Goal: Transaction & Acquisition: Obtain resource

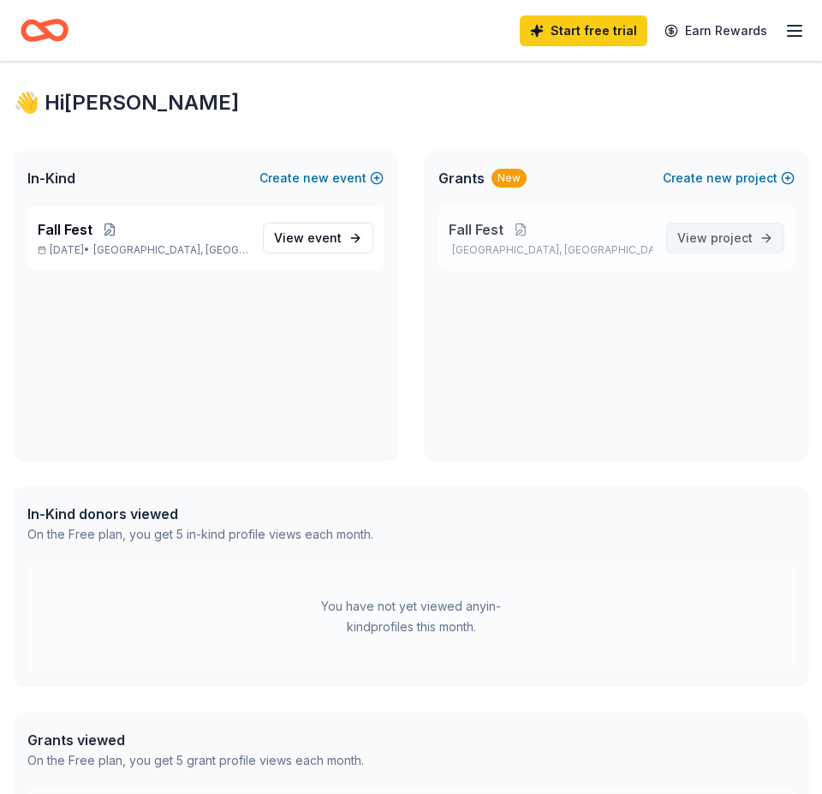
click at [757, 239] on link "View project" at bounding box center [725, 238] width 118 height 31
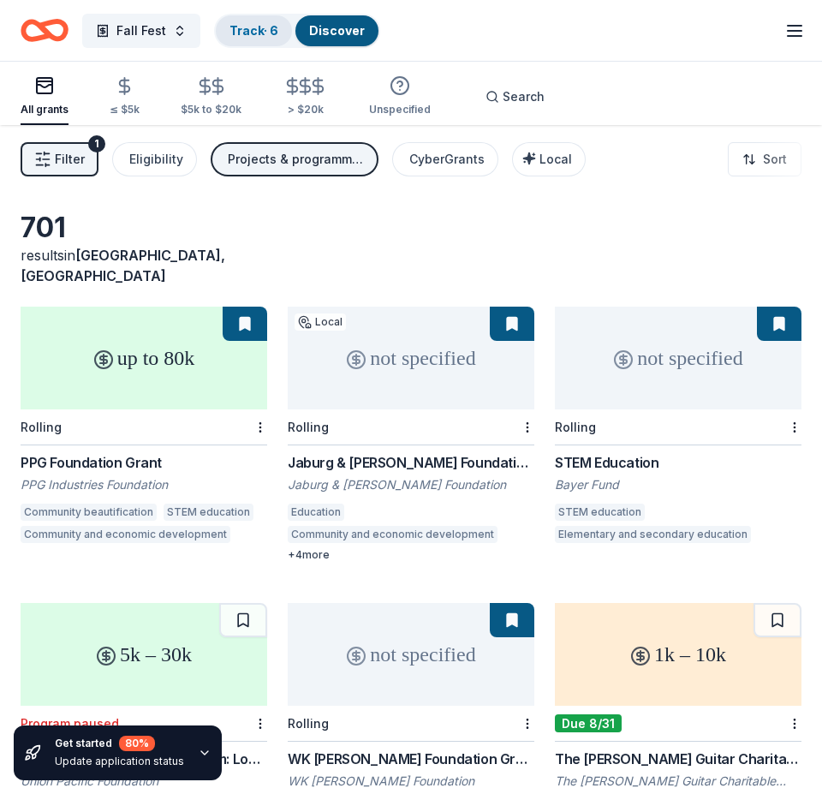
click at [244, 31] on link "Track · 6" at bounding box center [254, 30] width 49 height 15
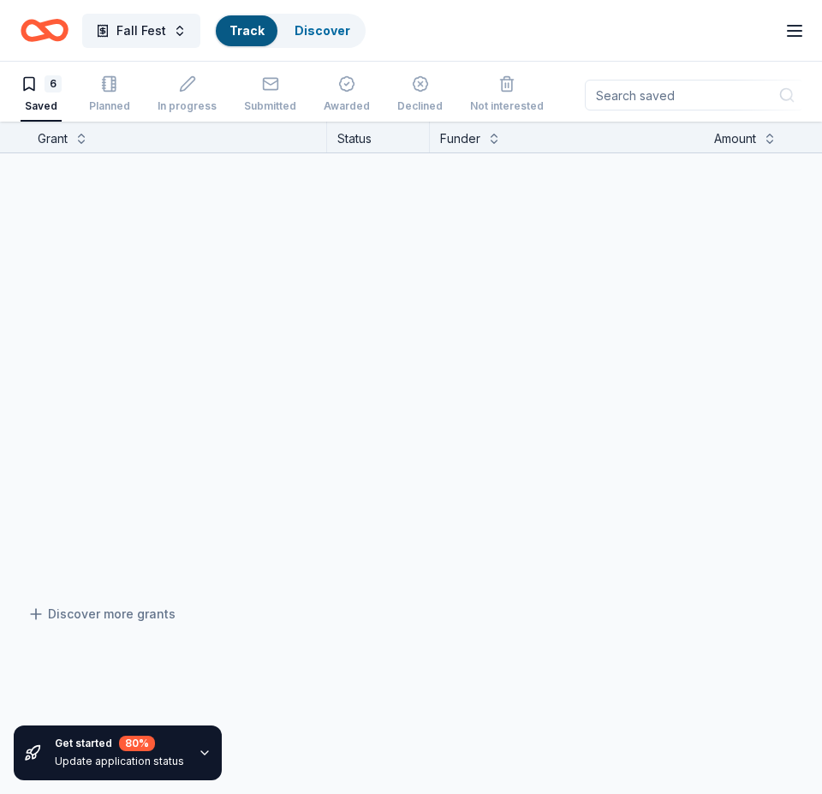
scroll to position [1, 0]
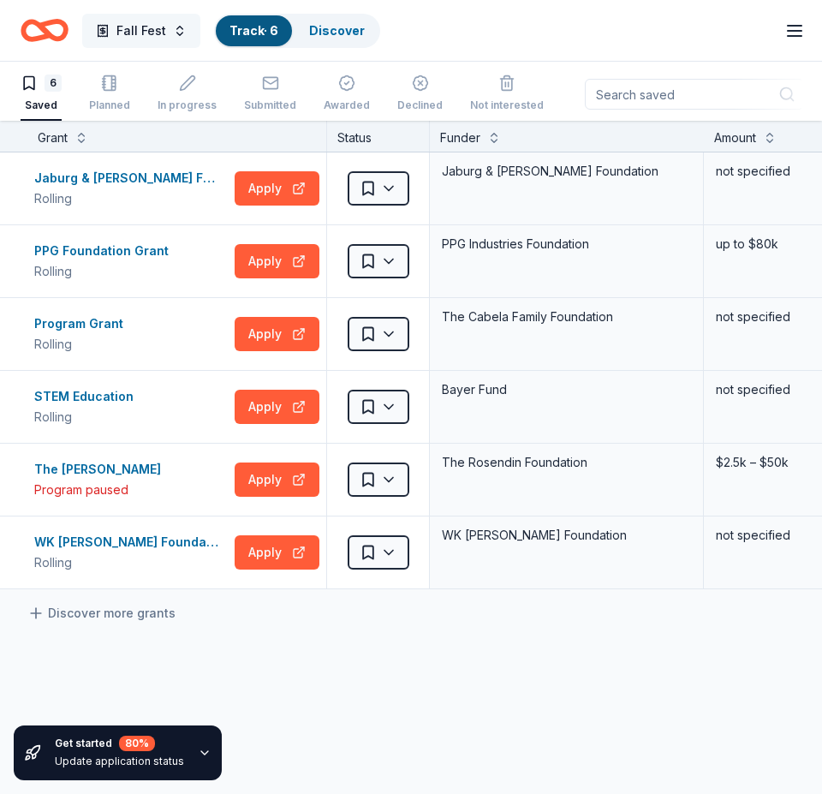
click at [168, 19] on button "Fall Fest" at bounding box center [141, 31] width 118 height 34
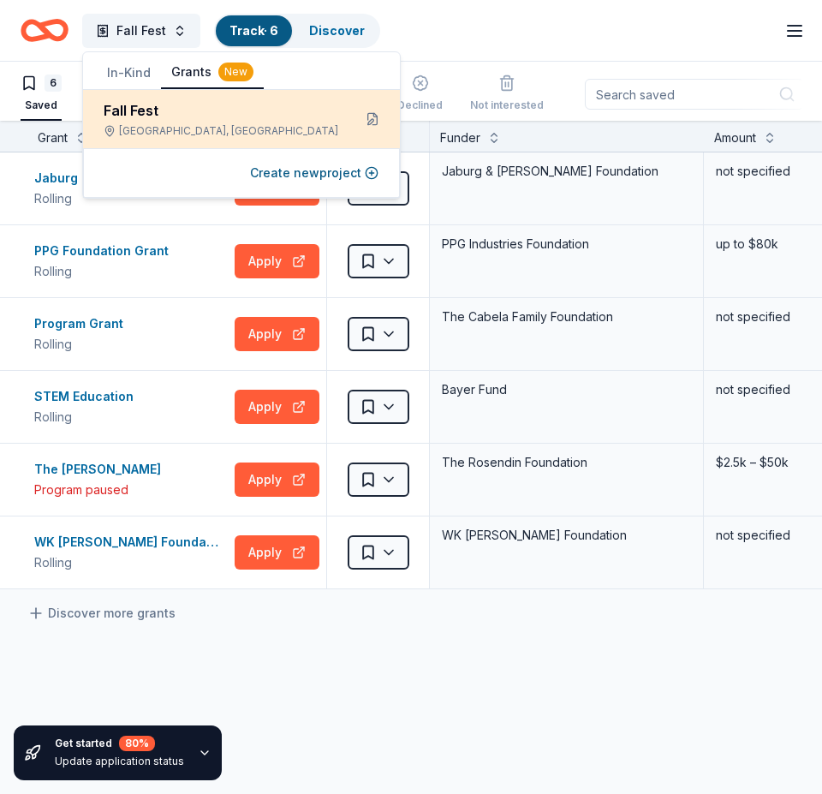
click at [194, 123] on div "Fall Fest San Tan Valley, AZ" at bounding box center [221, 119] width 235 height 38
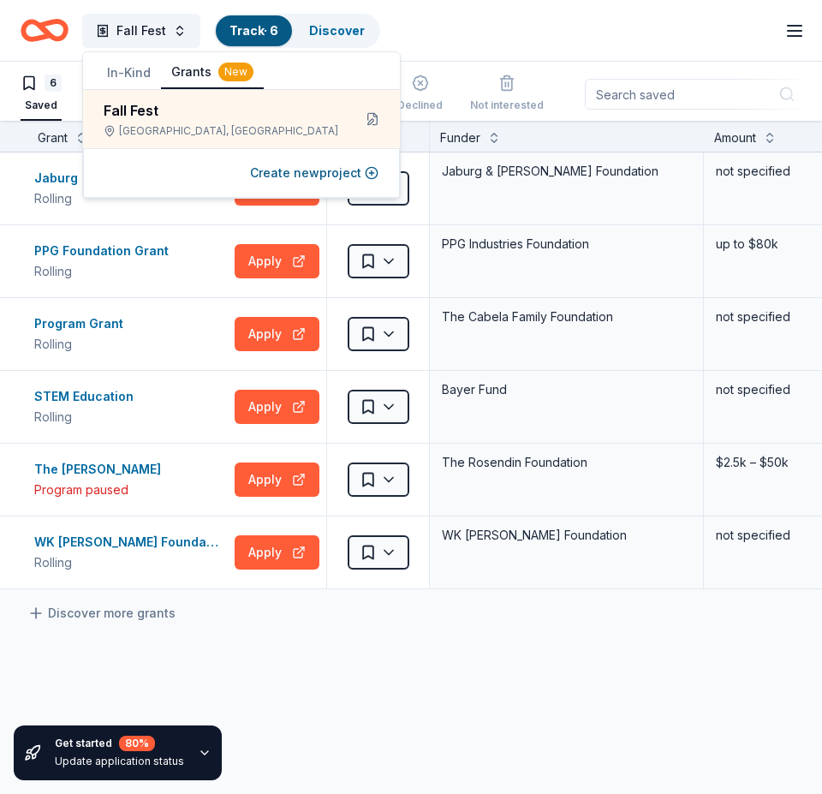
click at [129, 73] on button "In-Kind" at bounding box center [129, 72] width 64 height 31
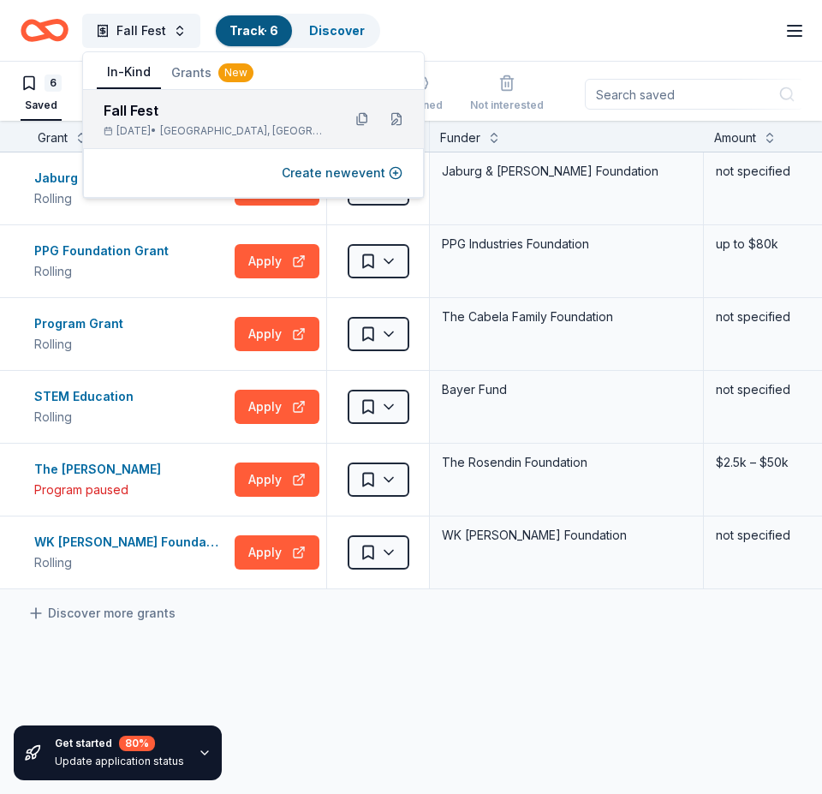
click at [158, 111] on div "Fall Fest" at bounding box center [216, 110] width 224 height 21
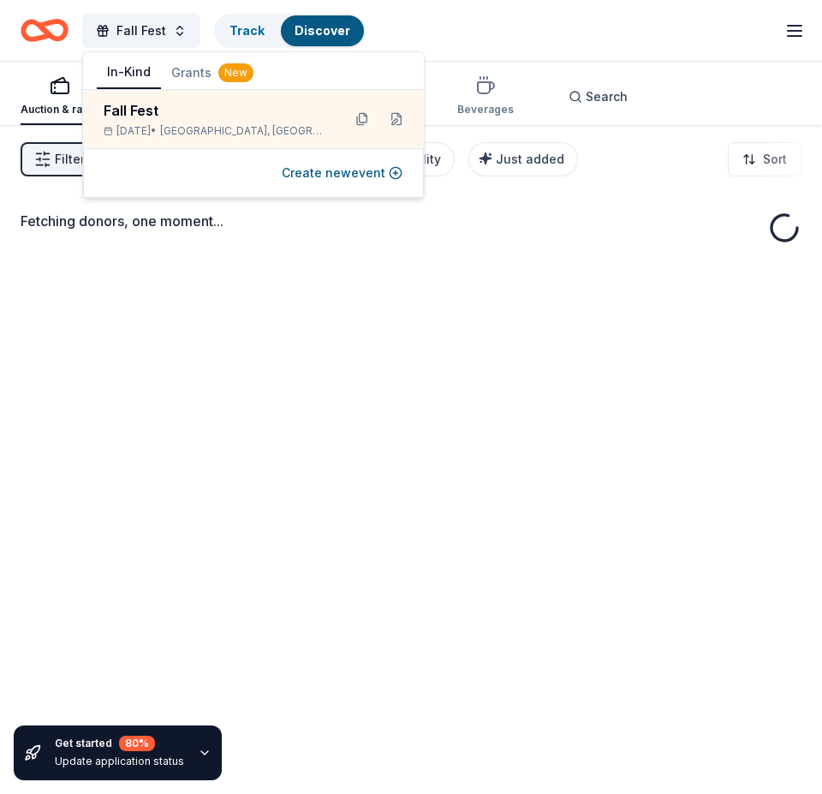
click at [242, 313] on div "Fetching donors, one moment..." at bounding box center [411, 522] width 822 height 794
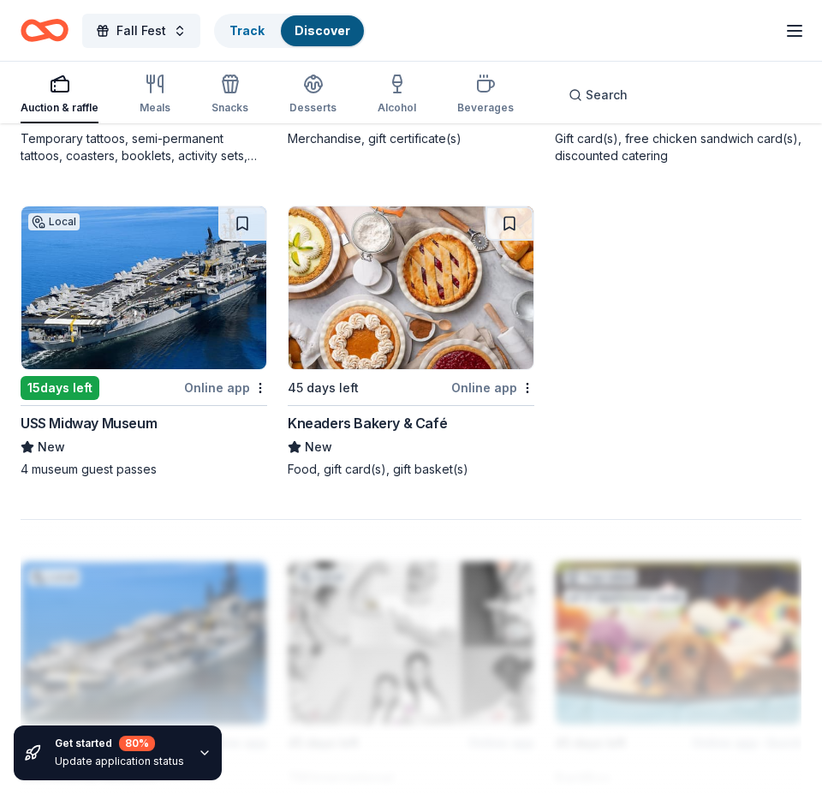
scroll to position [1885, 0]
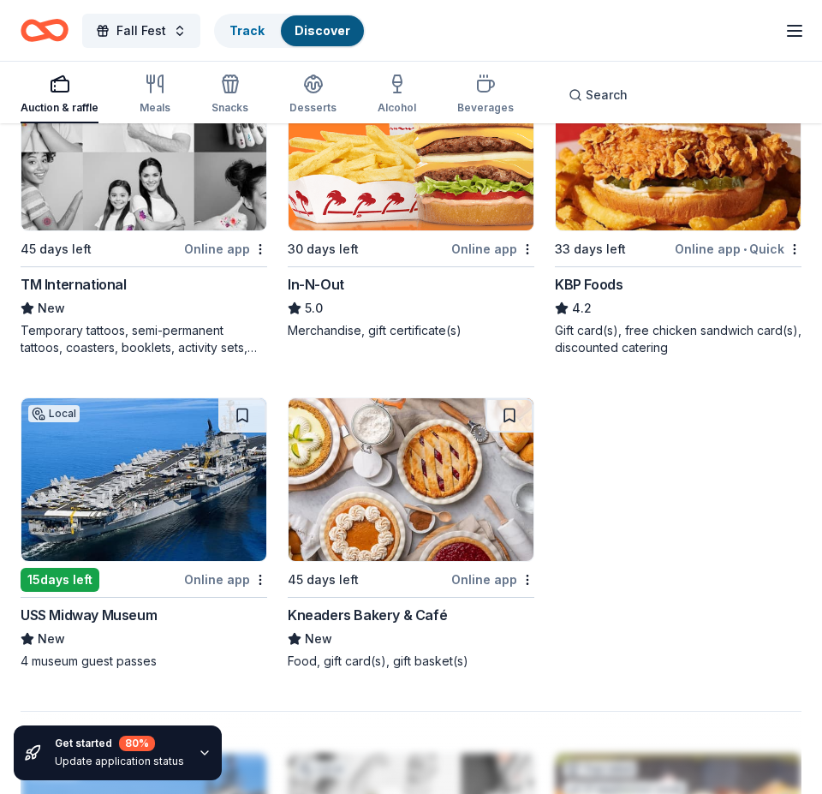
click at [201, 752] on icon "button" at bounding box center [204, 752] width 7 height 3
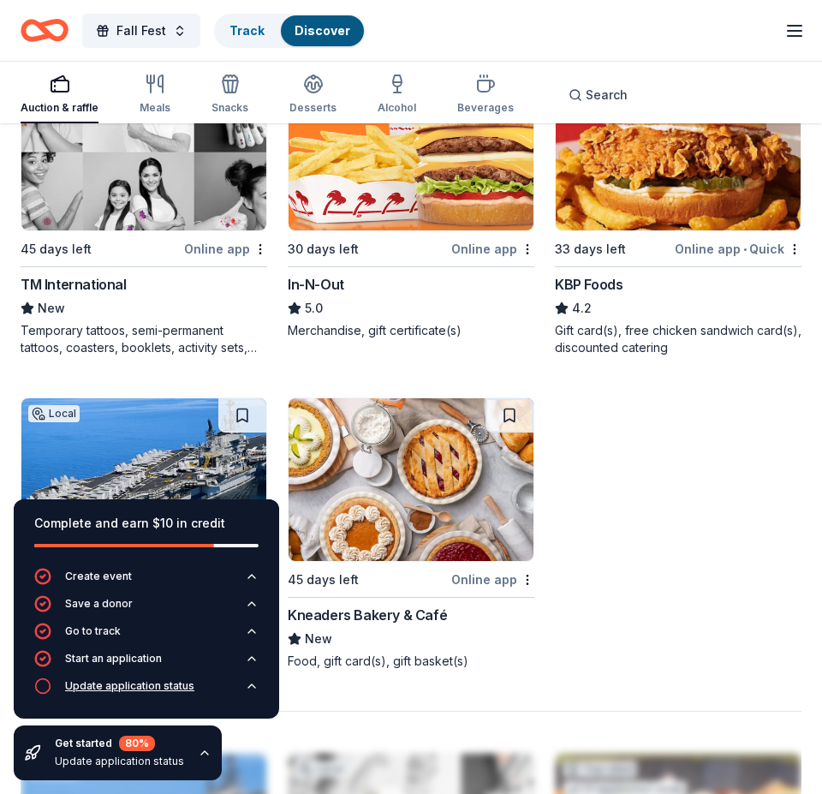
click at [255, 688] on icon "button" at bounding box center [251, 685] width 7 height 3
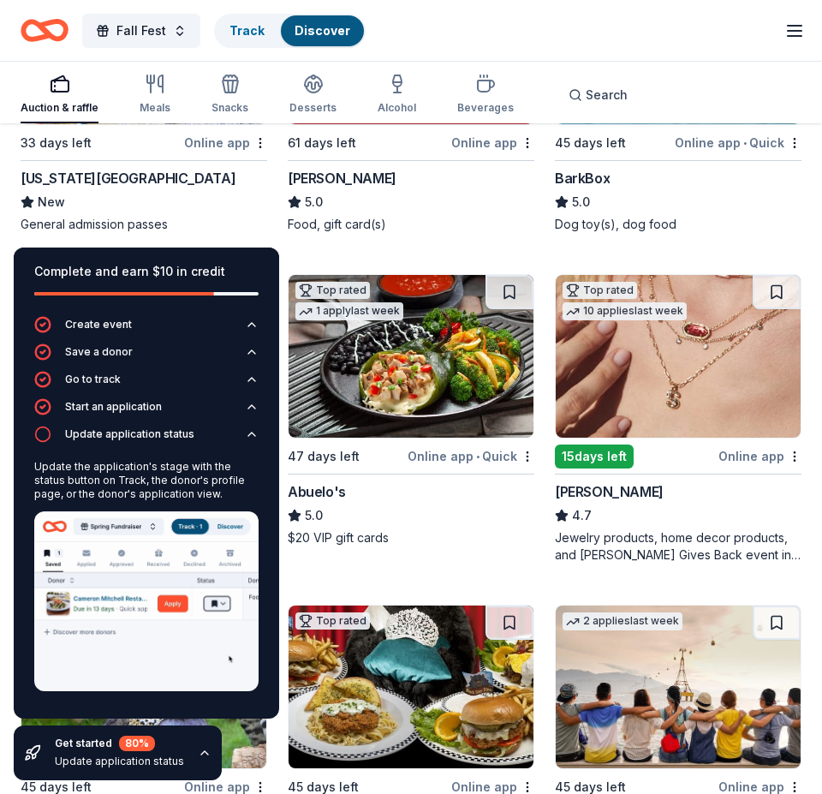
scroll to position [171, 0]
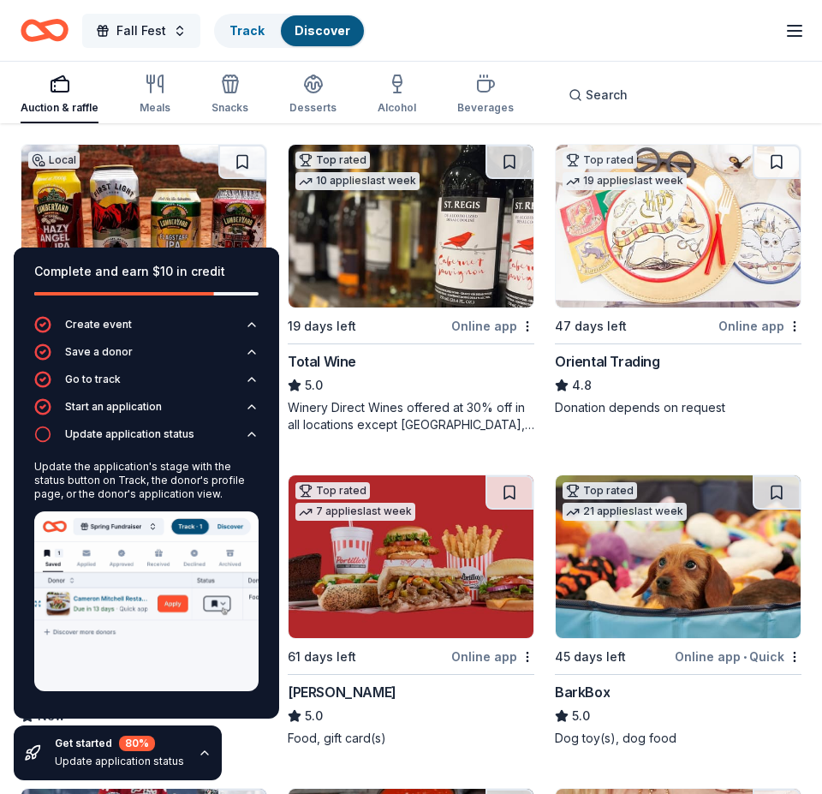
click at [188, 30] on button "Fall Fest" at bounding box center [141, 31] width 118 height 34
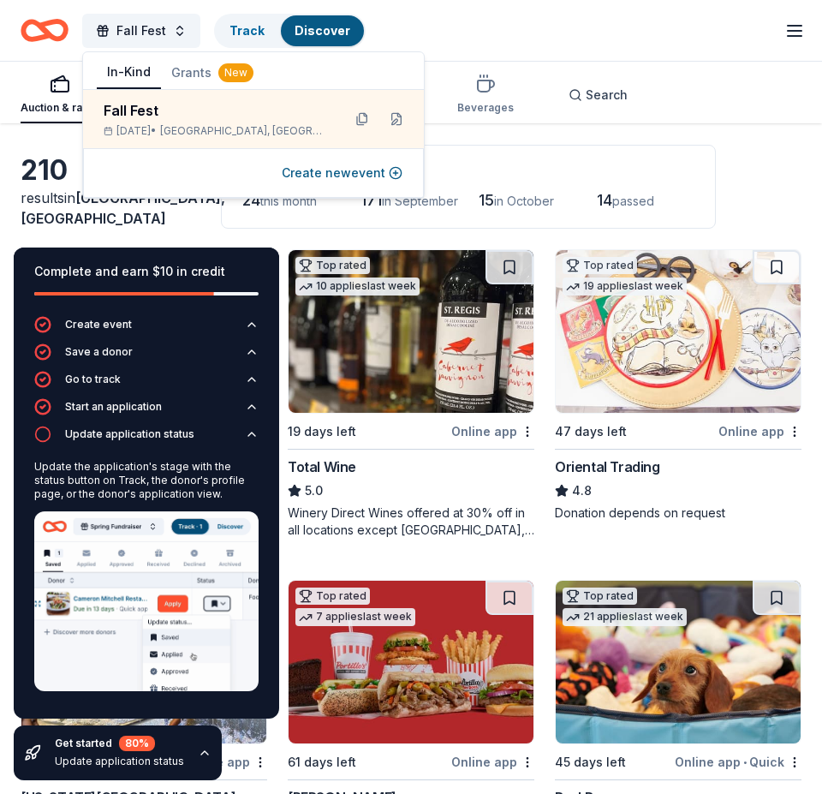
scroll to position [0, 0]
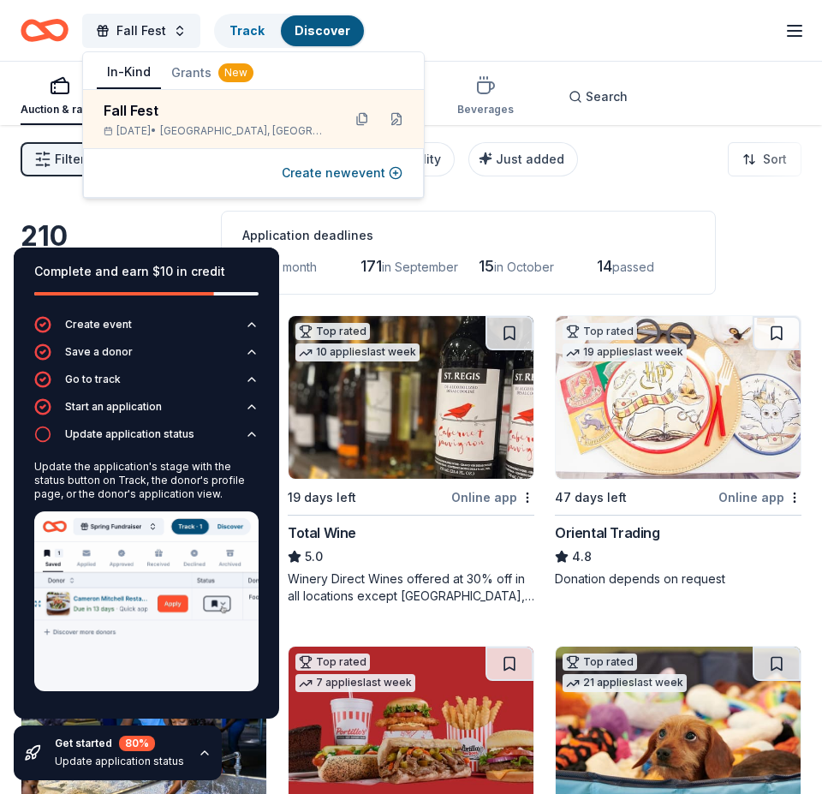
click at [205, 160] on div "Create new event" at bounding box center [253, 173] width 341 height 50
click at [674, 161] on div "Filter 2 Application methods Causes Eligibility Just added Sort" at bounding box center [411, 159] width 822 height 69
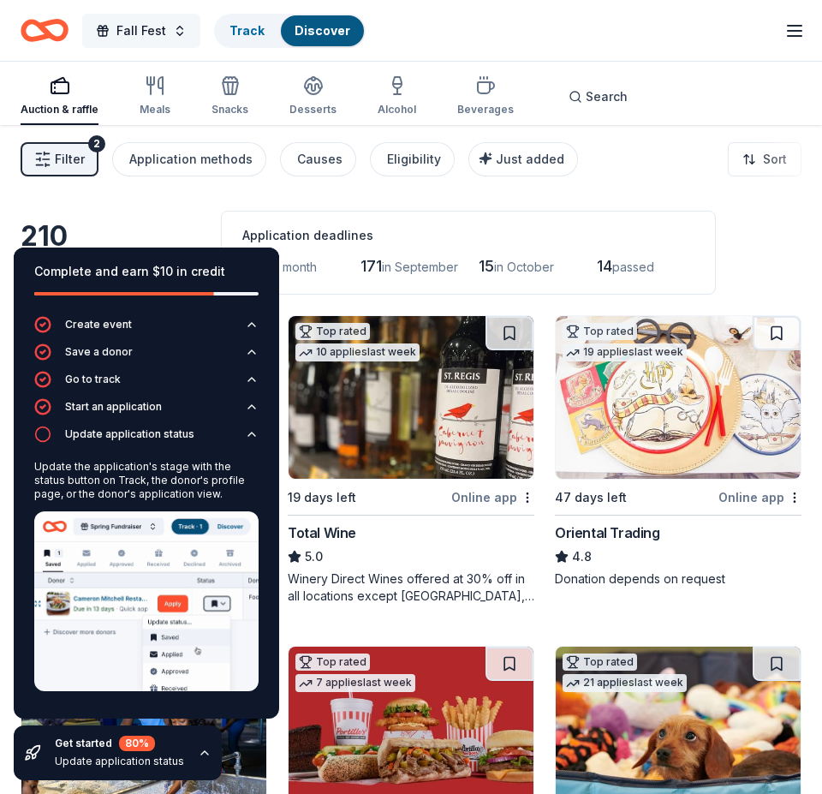
click at [160, 40] on button "Fall Fest" at bounding box center [141, 31] width 118 height 34
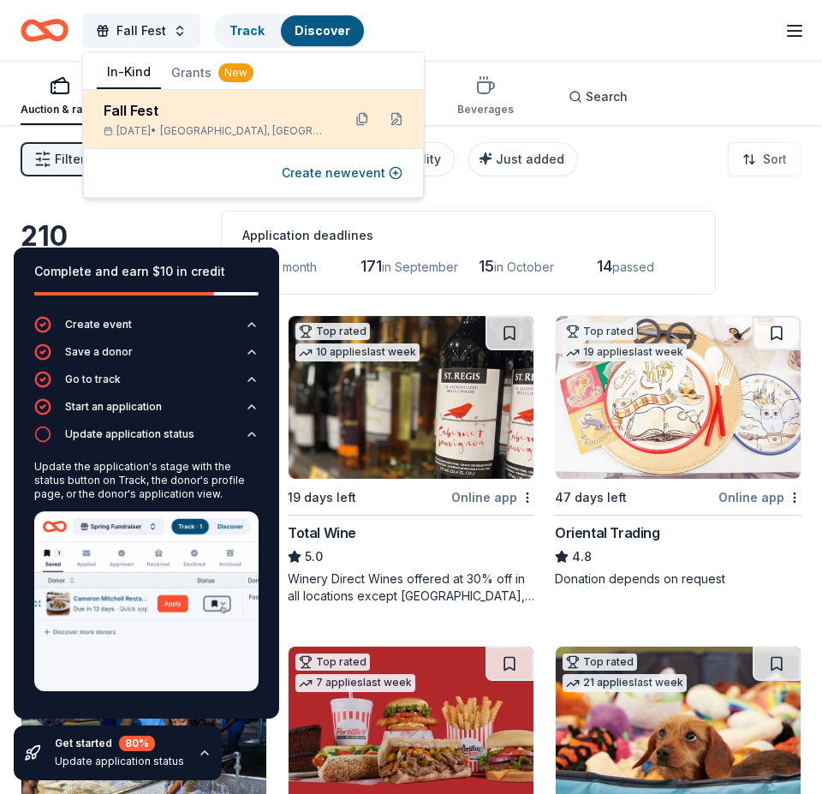
click at [128, 124] on div "Oct 25, 2025 • San Tan Valley, AZ" at bounding box center [216, 131] width 224 height 14
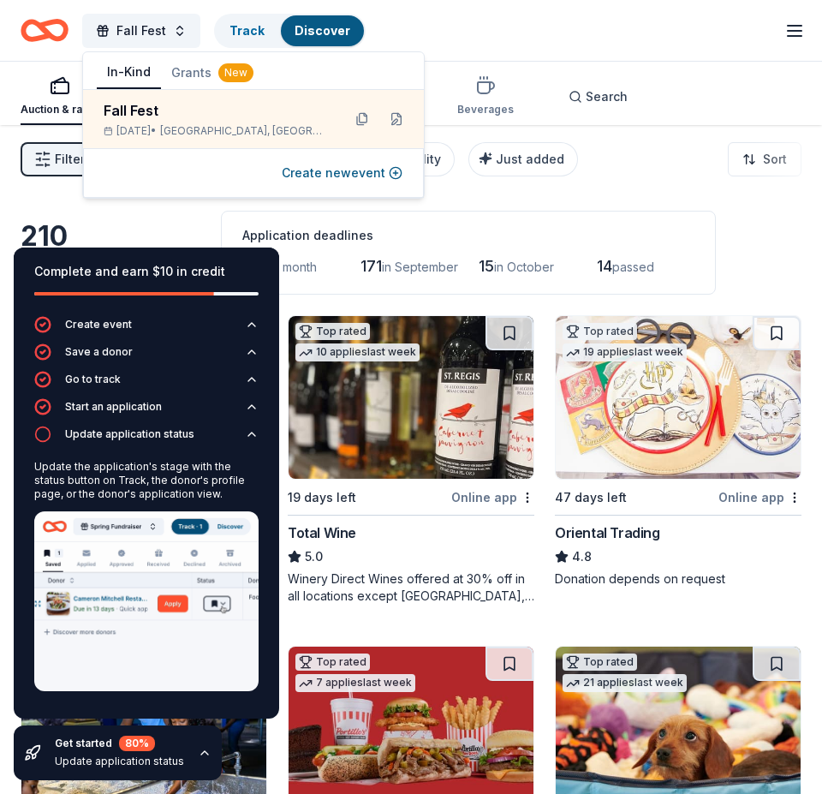
click at [201, 753] on icon "button" at bounding box center [204, 752] width 7 height 3
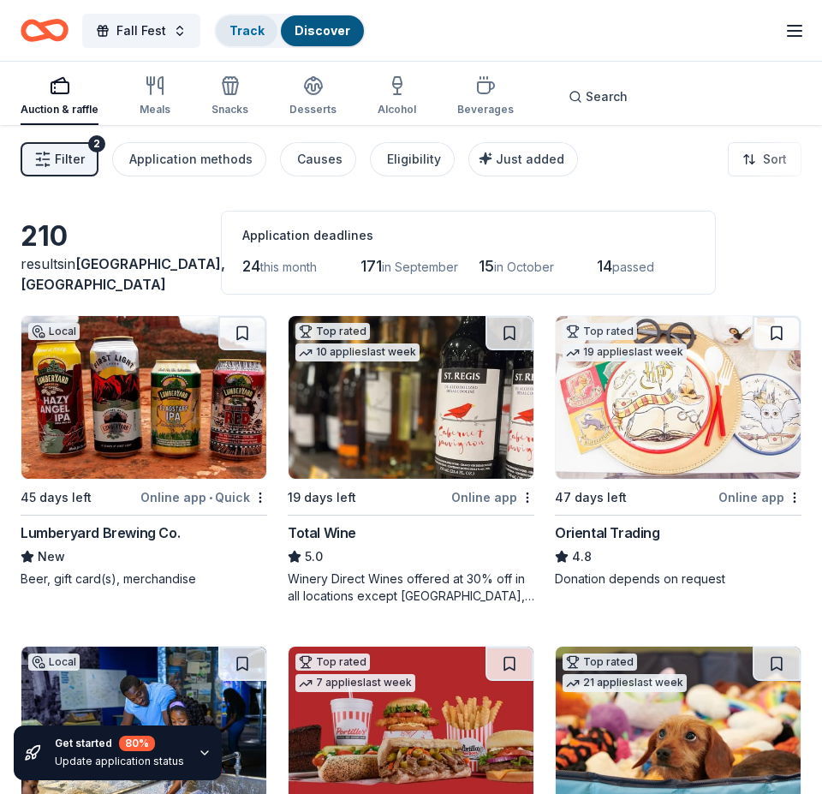
click at [248, 38] on div "Track" at bounding box center [247, 30] width 62 height 31
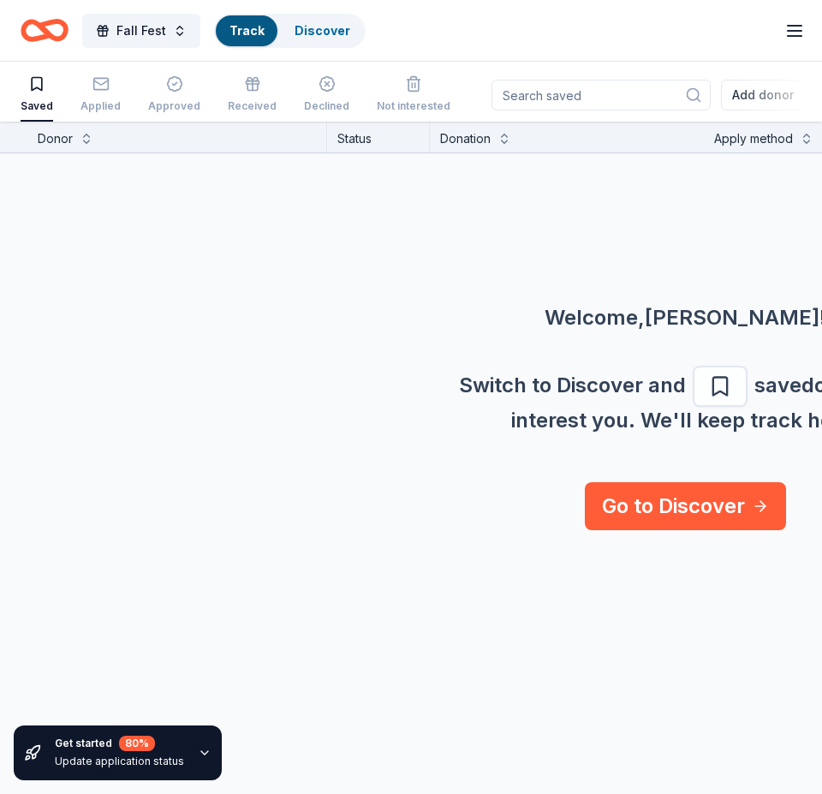
scroll to position [1, 0]
click at [100, 104] on div "Applied" at bounding box center [101, 106] width 40 height 14
click at [170, 105] on div "Approved" at bounding box center [174, 106] width 52 height 14
click at [254, 106] on div "Received" at bounding box center [252, 106] width 49 height 14
click at [304, 102] on div "Declined" at bounding box center [326, 106] width 45 height 14
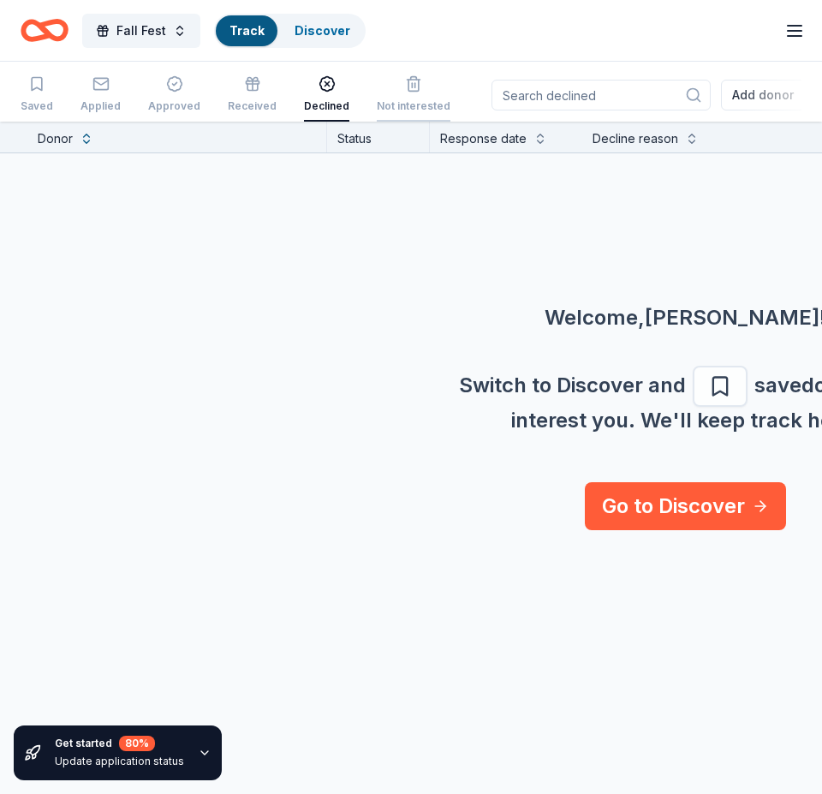
click at [409, 87] on icon "button" at bounding box center [414, 85] width 10 height 11
click at [38, 100] on div "Saved" at bounding box center [37, 106] width 33 height 14
click at [99, 101] on div "Applied" at bounding box center [101, 106] width 40 height 14
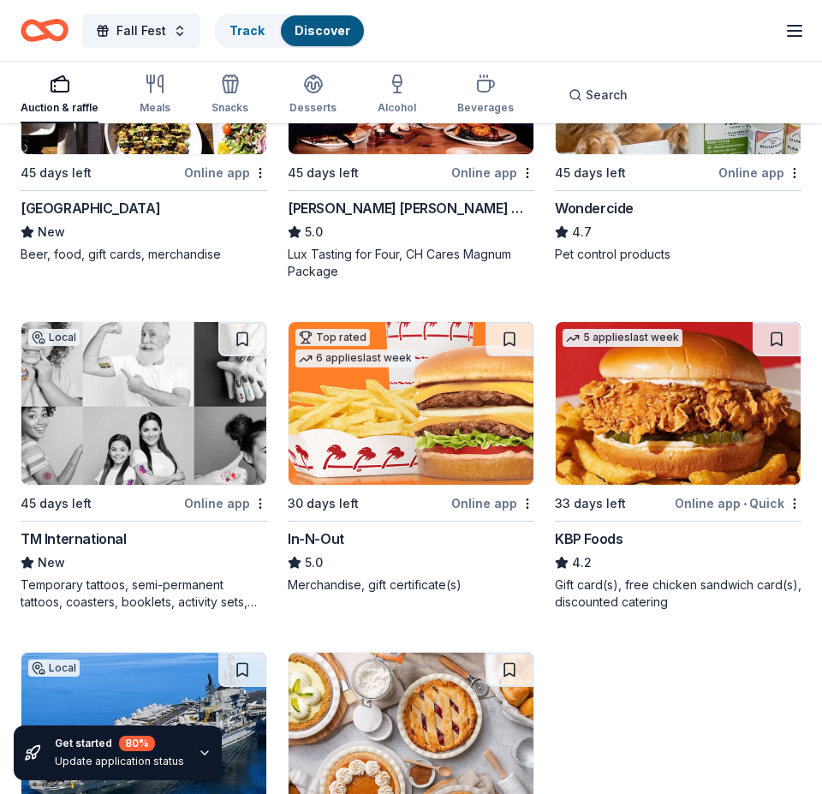
scroll to position [1628, 0]
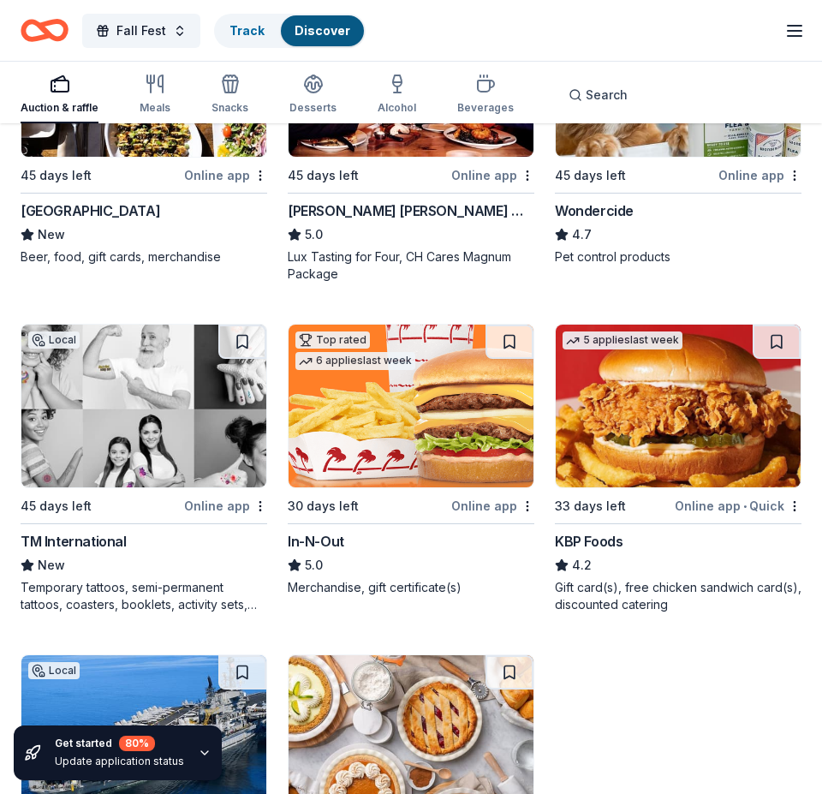
click at [499, 451] on img at bounding box center [411, 406] width 245 height 163
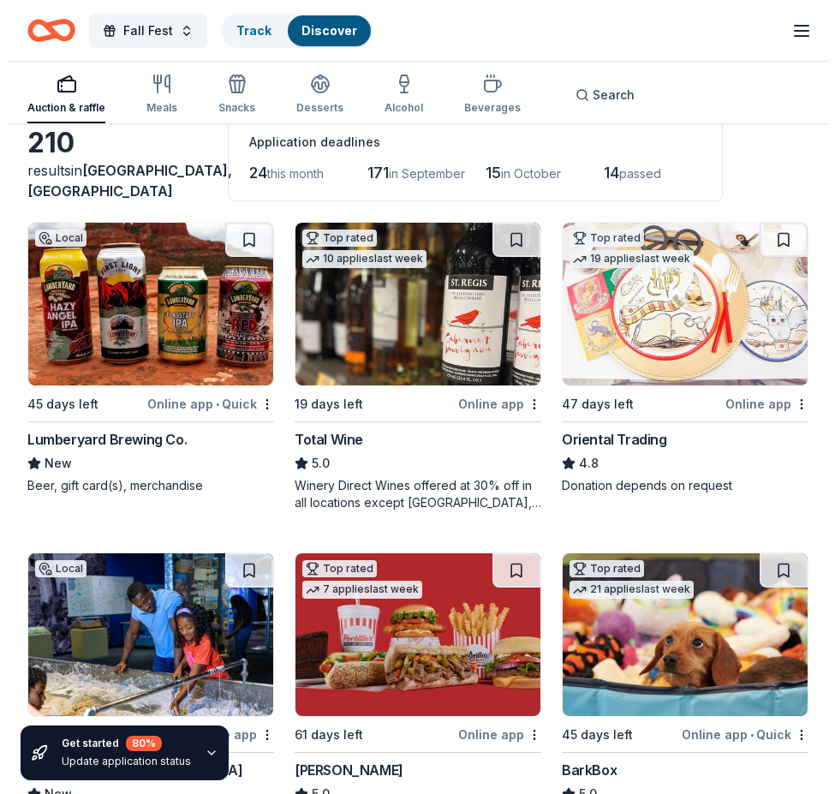
scroll to position [0, 0]
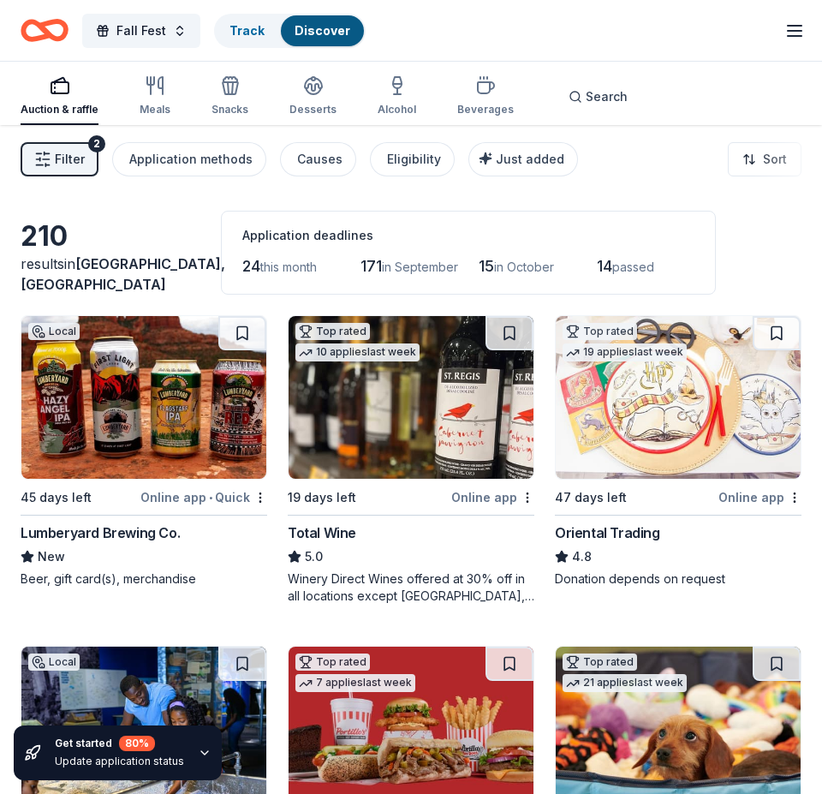
click at [57, 162] on span "Filter" at bounding box center [70, 159] width 30 height 21
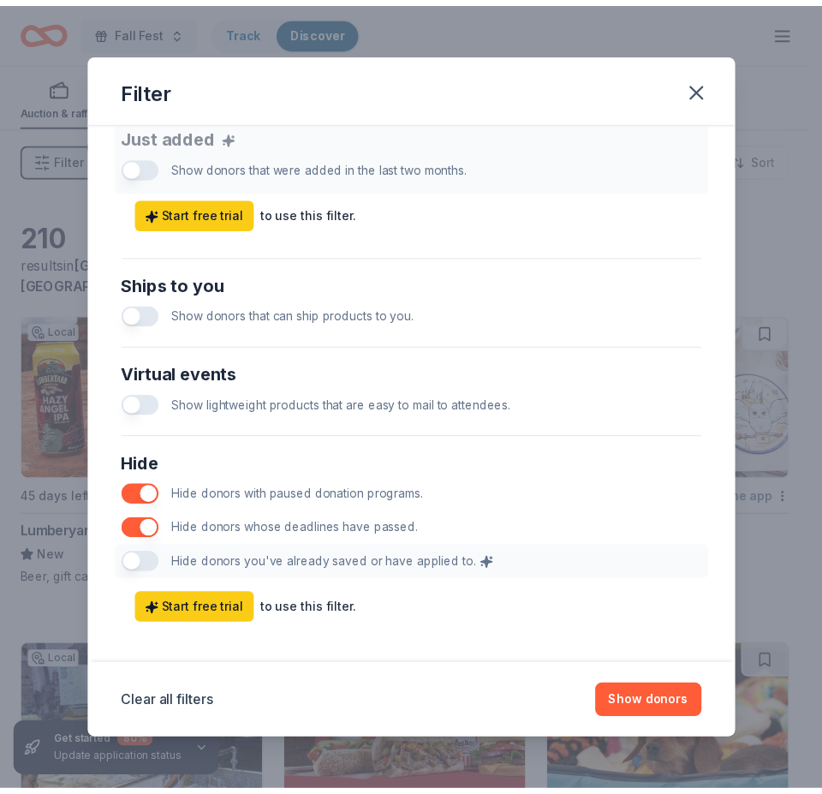
scroll to position [700, 0]
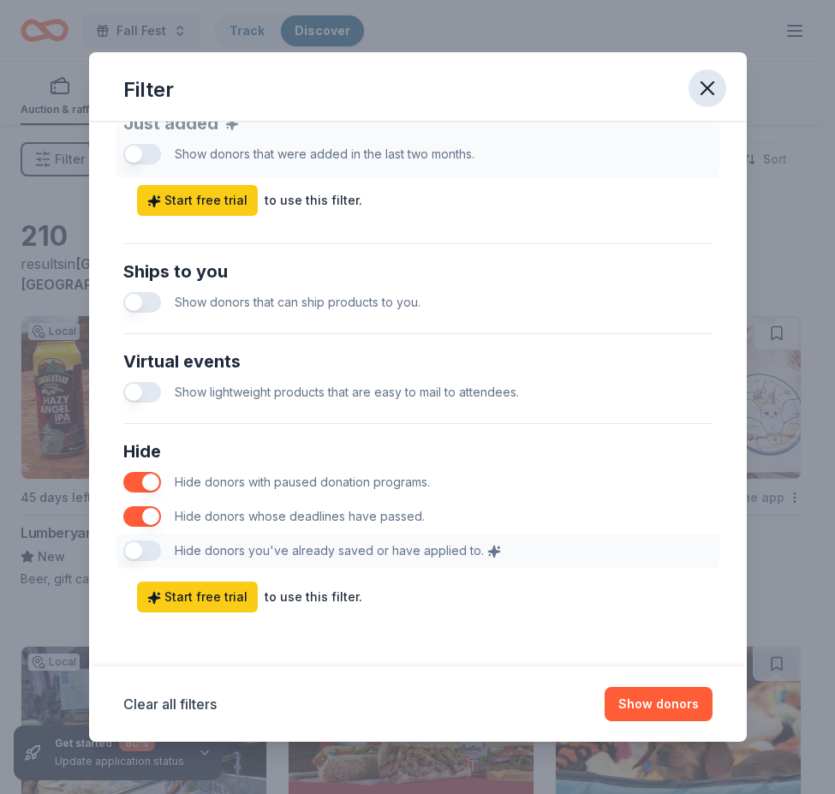
click at [706, 81] on icon "button" at bounding box center [708, 88] width 24 height 24
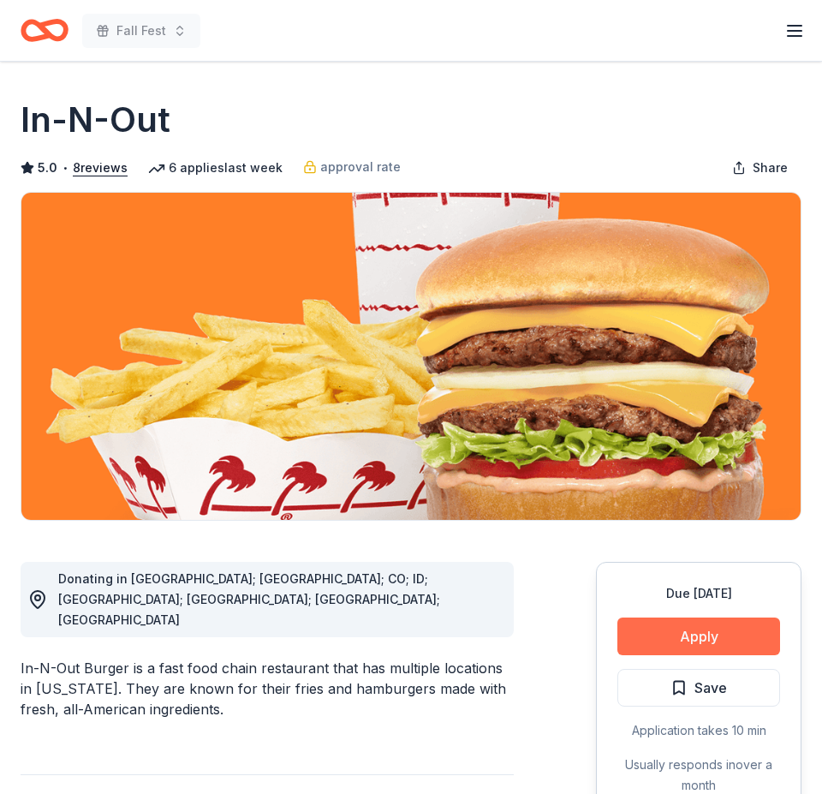
click at [736, 634] on button "Apply" at bounding box center [699, 637] width 163 height 38
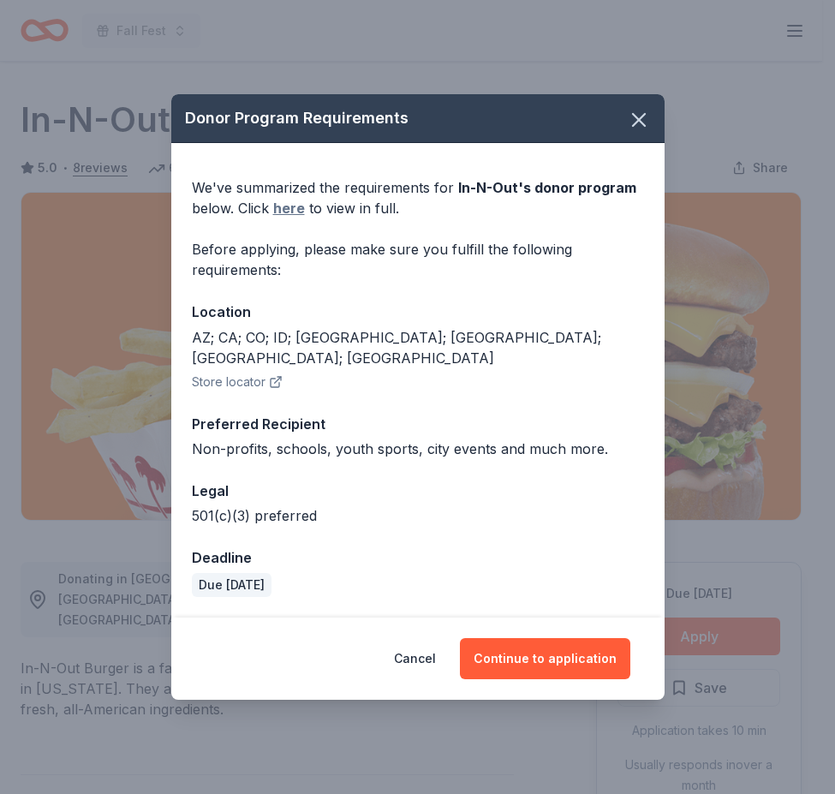
click at [290, 218] on link "here" at bounding box center [289, 208] width 32 height 21
click at [521, 653] on button "Continue to application" at bounding box center [545, 658] width 170 height 41
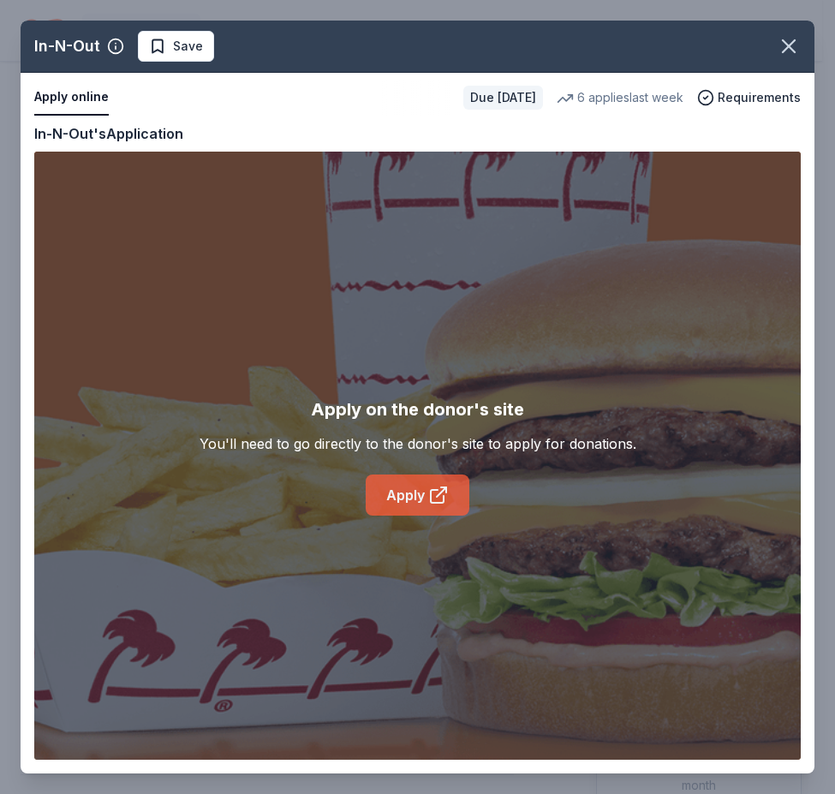
click at [418, 487] on link "Apply" at bounding box center [418, 495] width 104 height 41
